Goal: Information Seeking & Learning: Learn about a topic

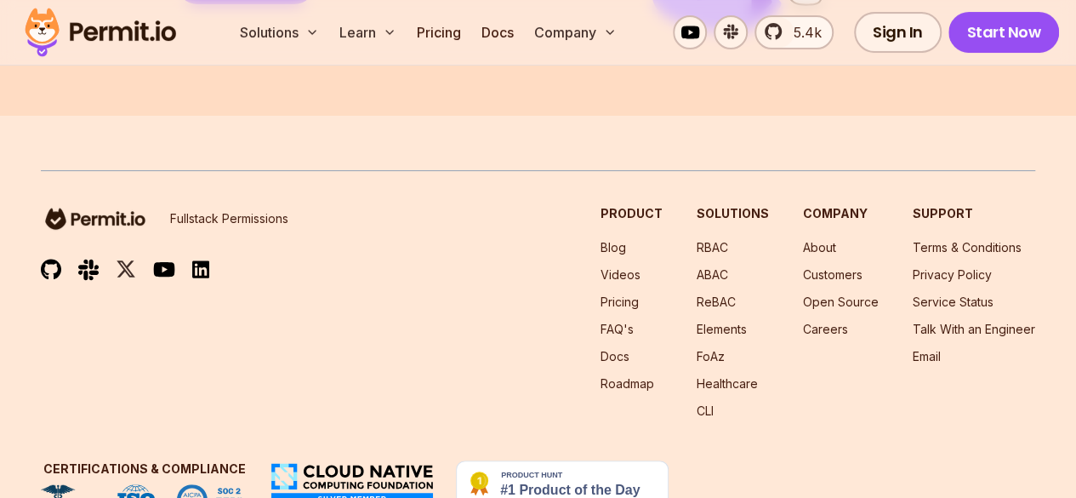
scroll to position [3313, 0]
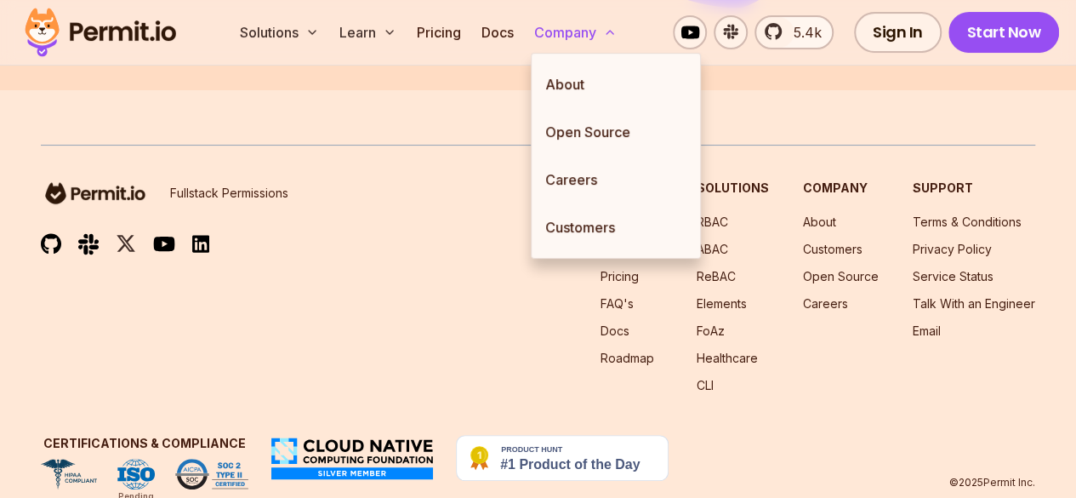
click at [576, 43] on button "Company" at bounding box center [575, 32] width 96 height 34
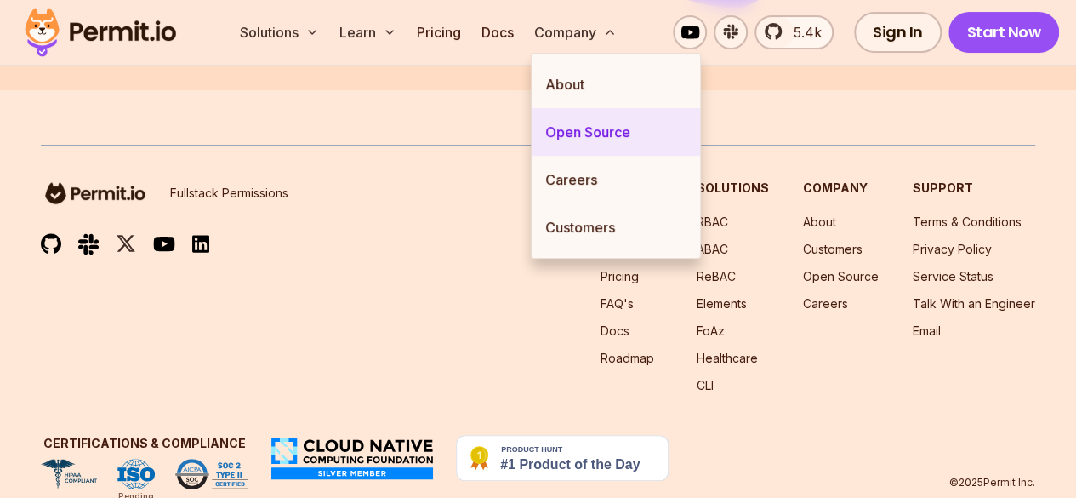
click at [629, 139] on link "Open Source" at bounding box center [616, 132] width 168 height 48
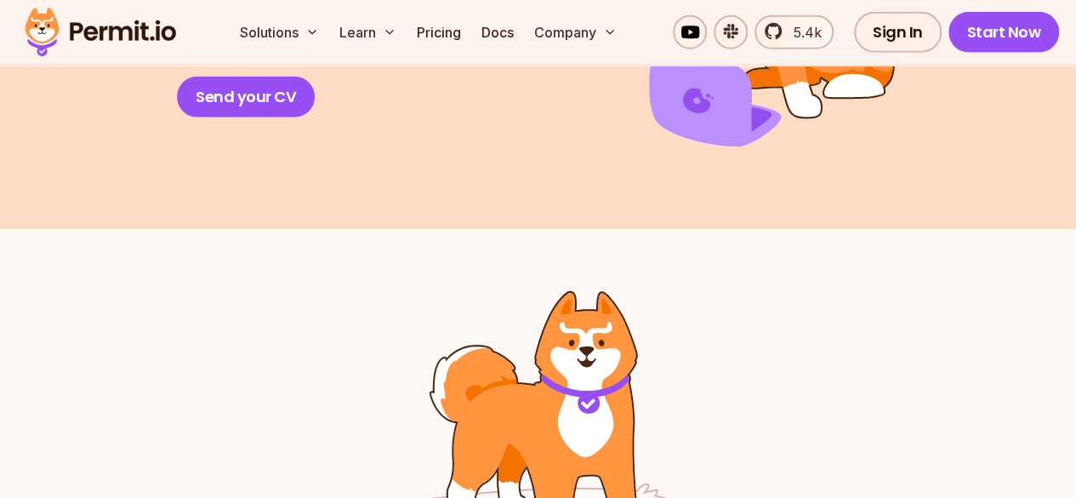
scroll to position [2206, 0]
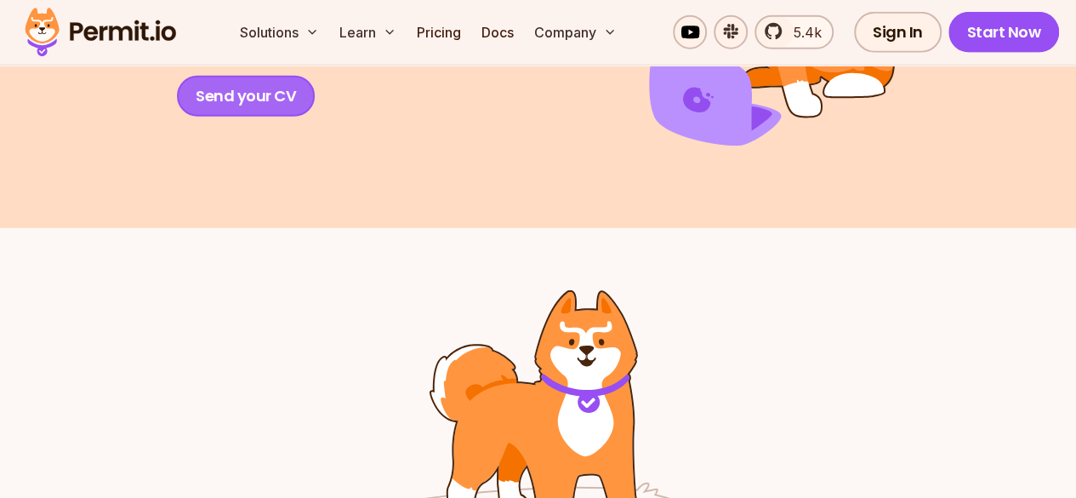
click at [264, 117] on link "Send your CV" at bounding box center [246, 96] width 138 height 41
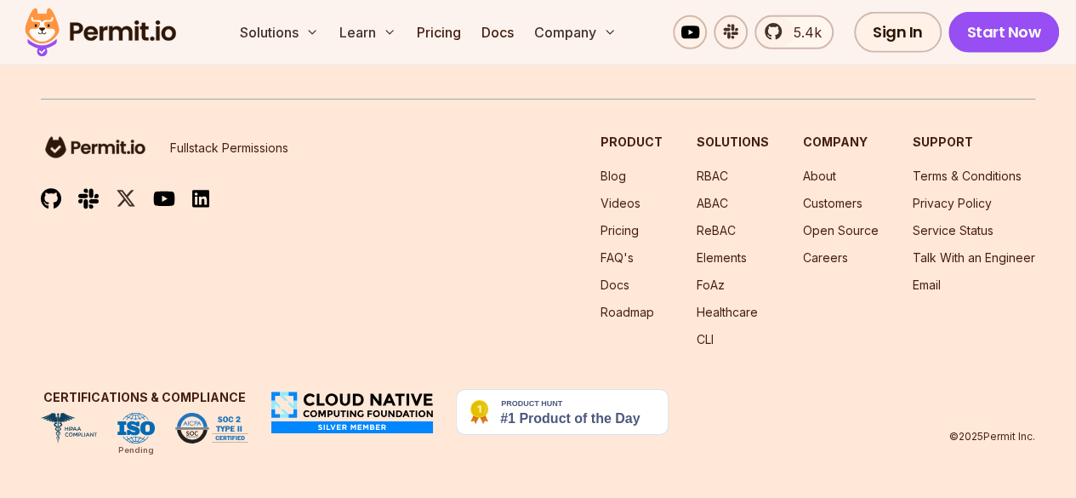
scroll to position [3059, 0]
click at [196, 202] on img at bounding box center [200, 199] width 17 height 20
click at [626, 207] on link "Videos" at bounding box center [621, 203] width 40 height 14
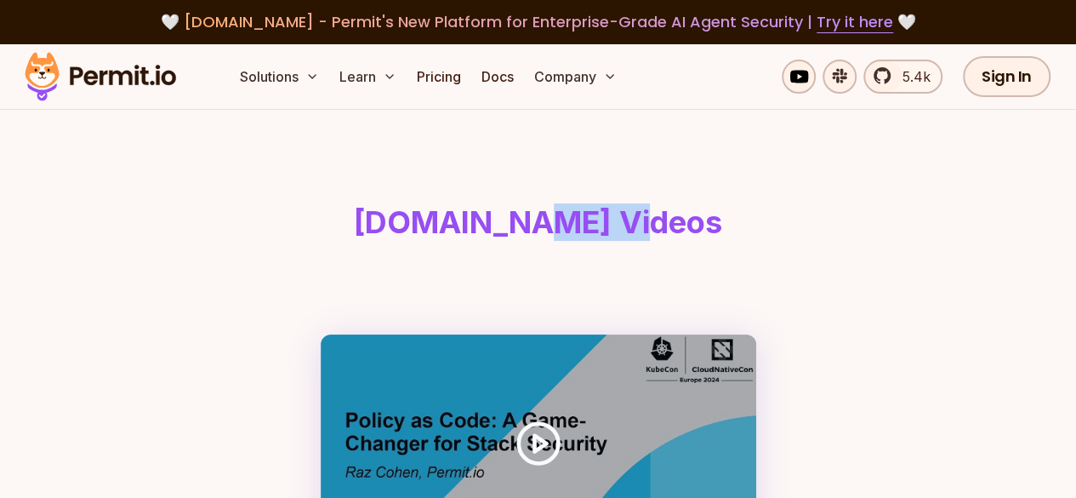
click at [626, 207] on h1 "[DOMAIN_NAME] Videos" at bounding box center [538, 222] width 946 height 34
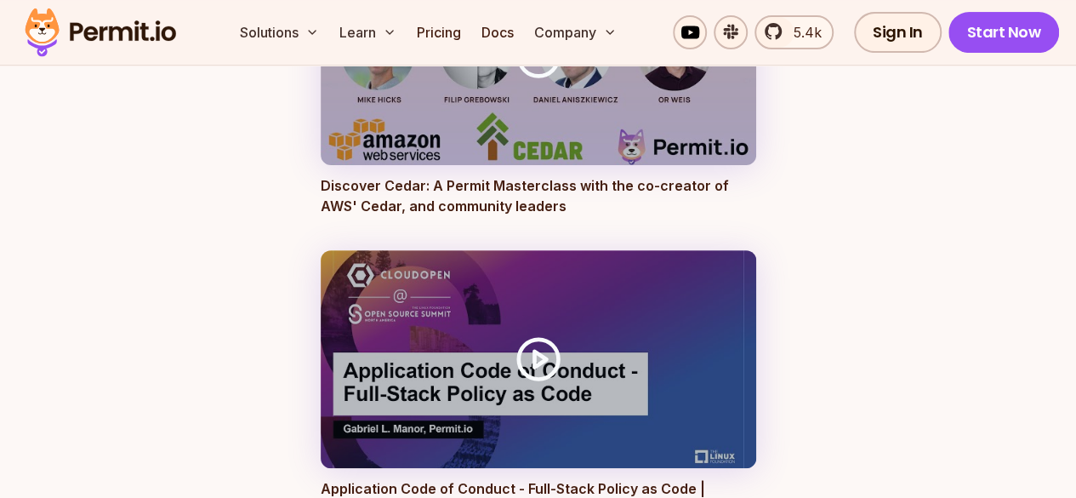
scroll to position [3498, 0]
